Goal: Task Accomplishment & Management: Manage account settings

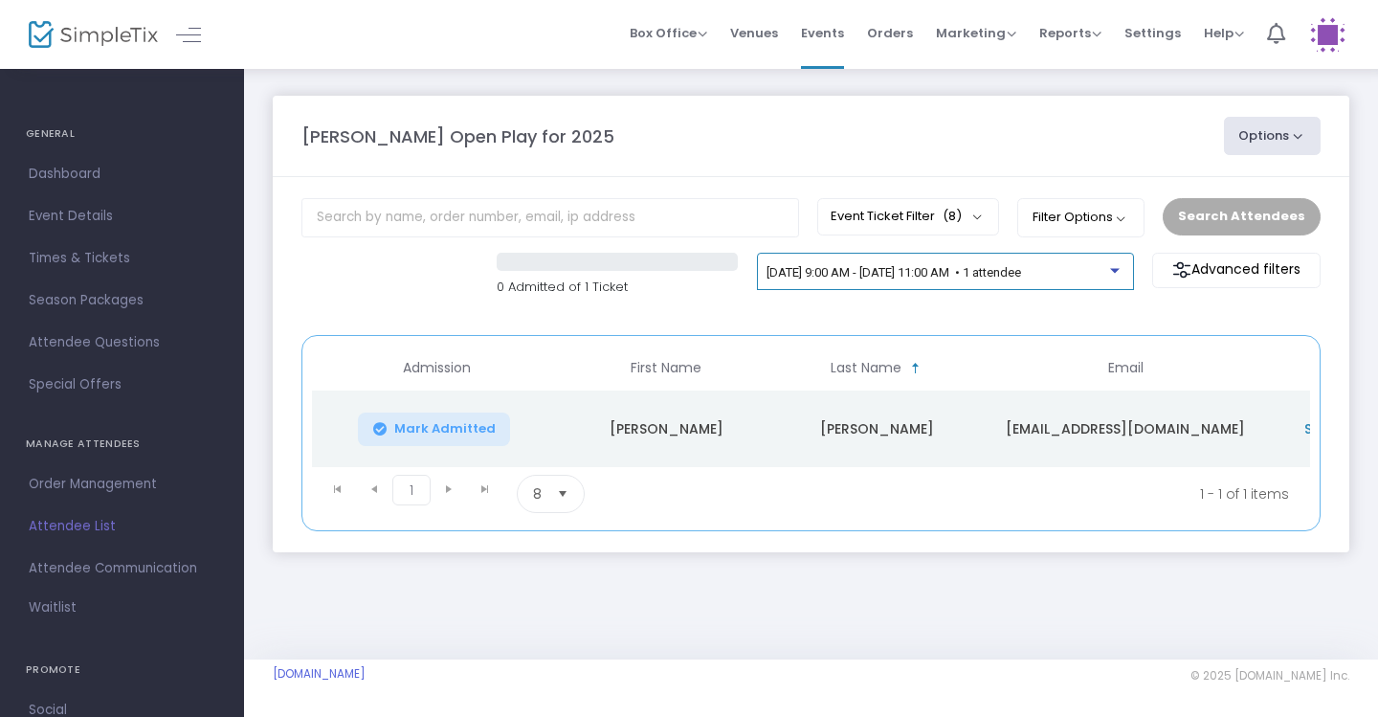
click at [1021, 276] on span "[DATE] 9:00 AM - [DATE] 11:00 AM • 1 attendee" at bounding box center [893, 272] width 254 height 14
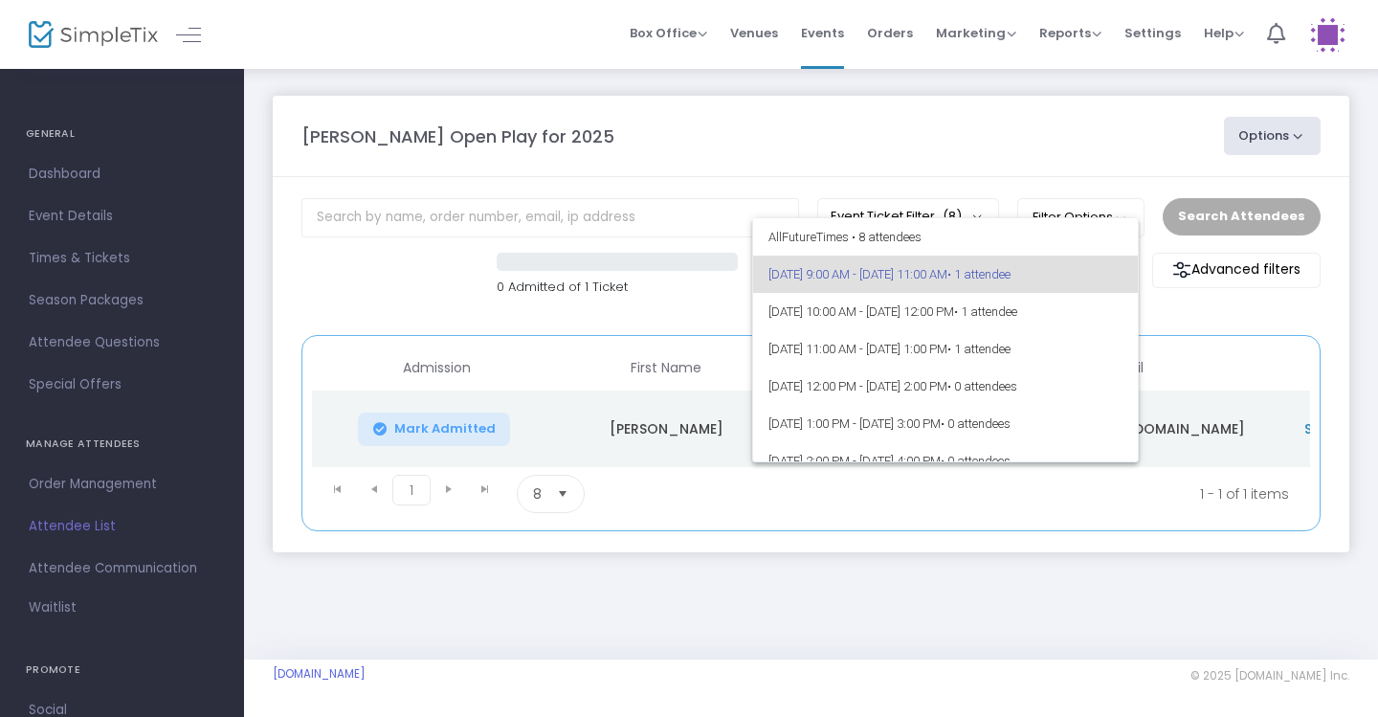
click at [1026, 140] on div at bounding box center [689, 358] width 1378 height 717
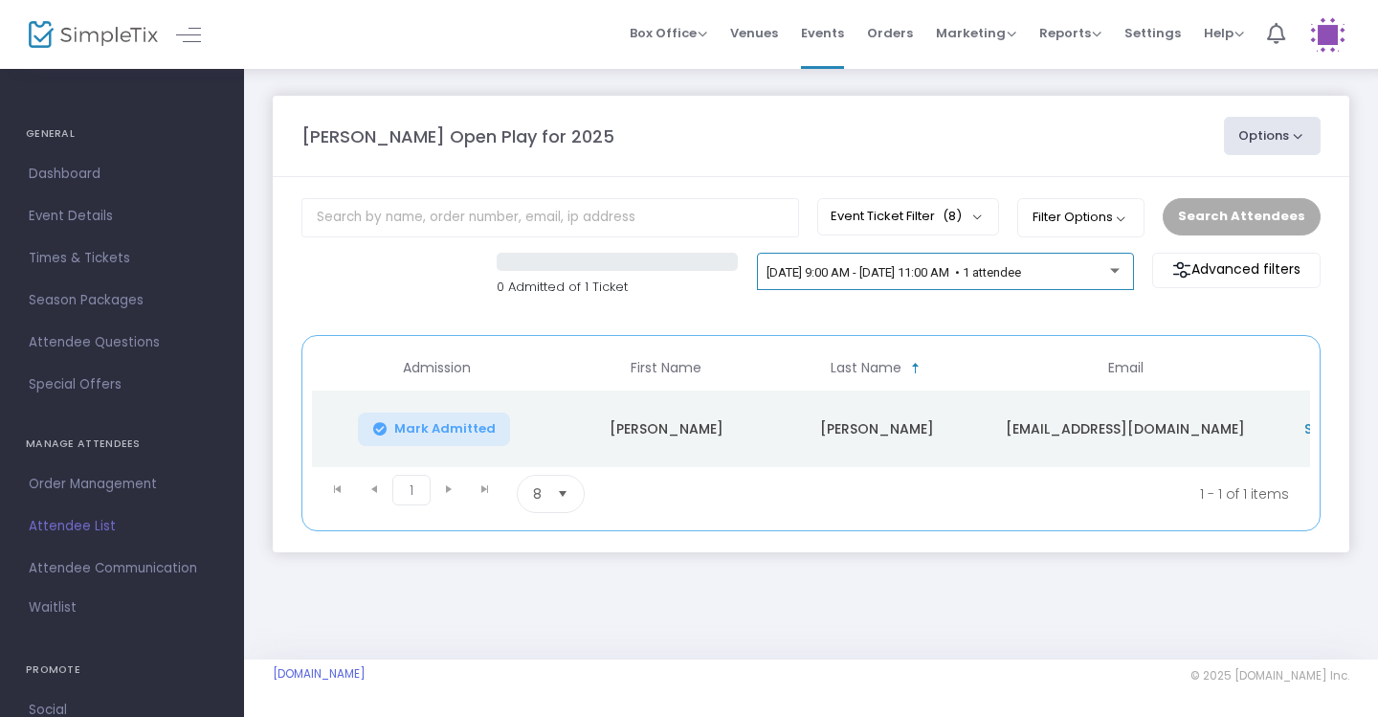
click at [1064, 286] on div "[DATE] 9:00 AM - [DATE] 11:00 AM • 1 attendee" at bounding box center [944, 275] width 357 height 27
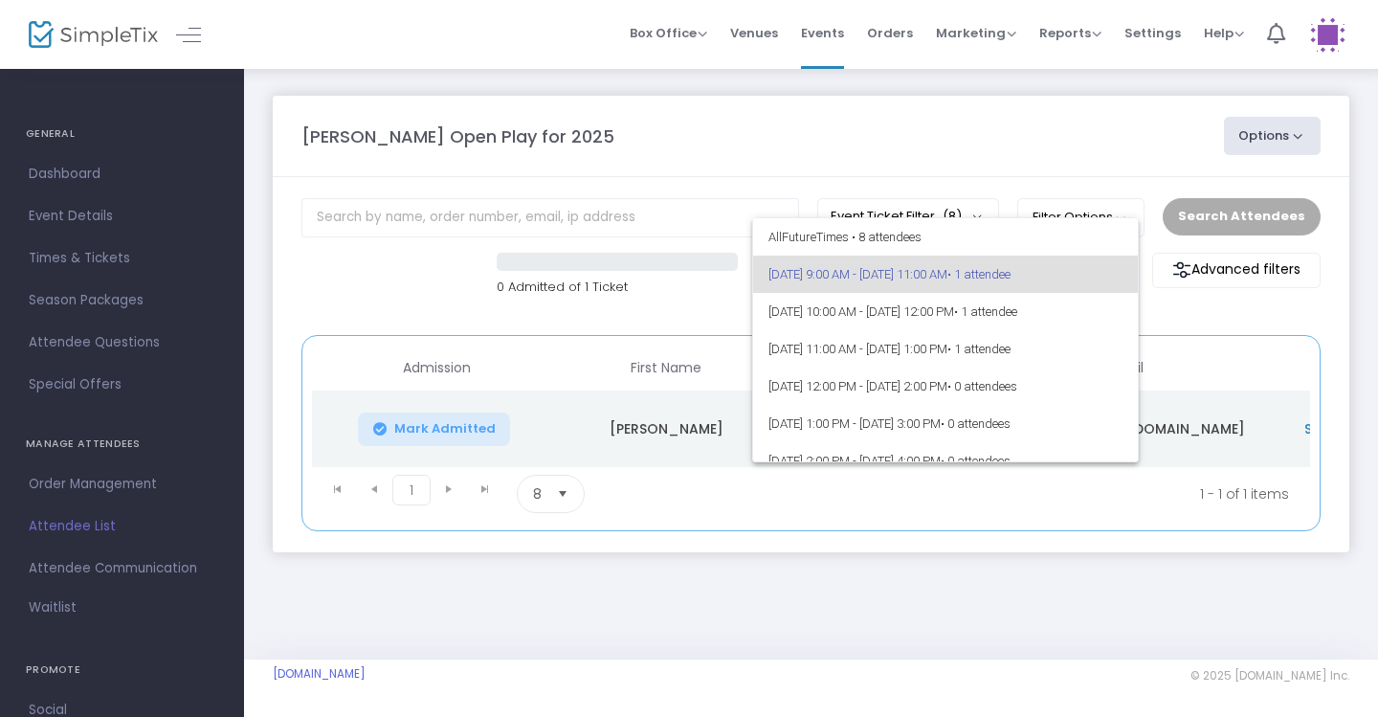
click at [979, 158] on div at bounding box center [689, 358] width 1378 height 717
